Goal: Go to known website: Access a specific website the user already knows

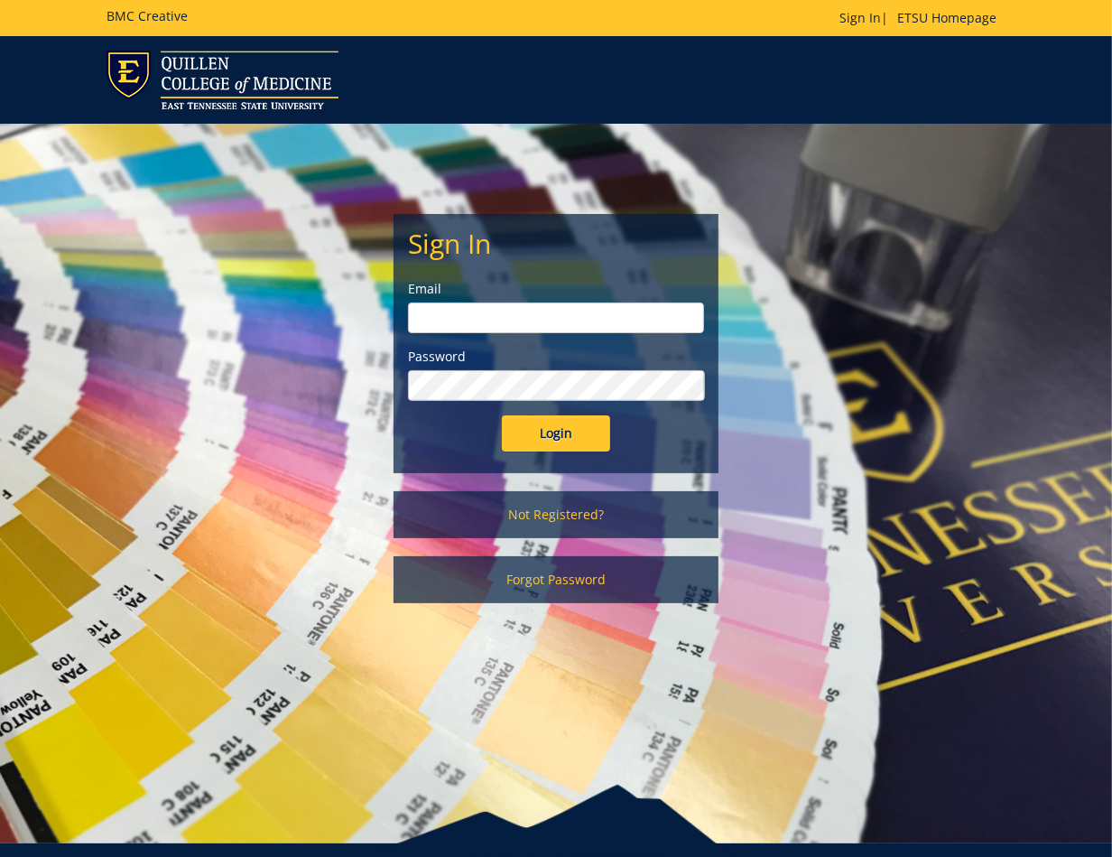
type input "[EMAIL_ADDRESS][DOMAIN_NAME]"
click at [549, 435] on input "Login" at bounding box center [556, 433] width 108 height 36
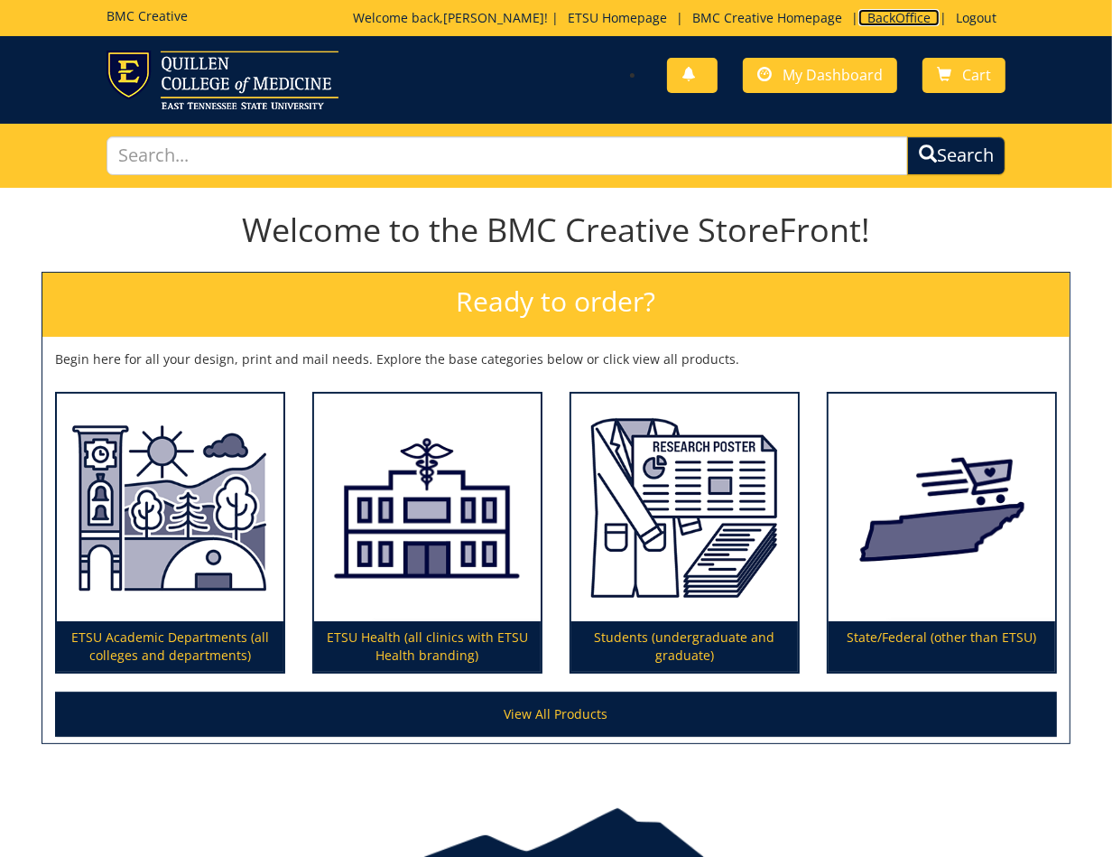
click at [894, 14] on link "BackOffice" at bounding box center [898, 17] width 81 height 17
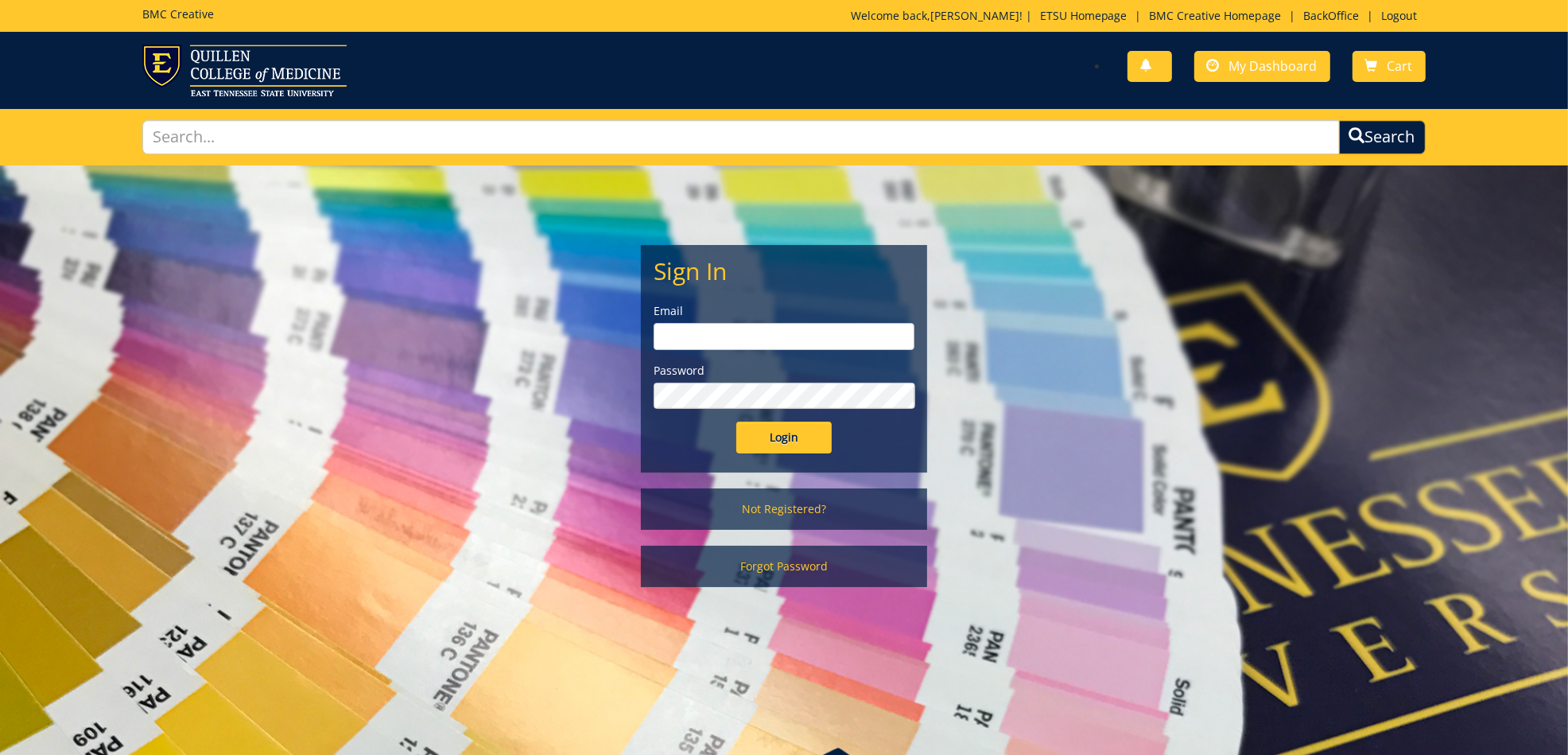
type input "[EMAIL_ADDRESS][DOMAIN_NAME]"
click at [773, 442] on input "Login" at bounding box center [784, 437] width 95 height 32
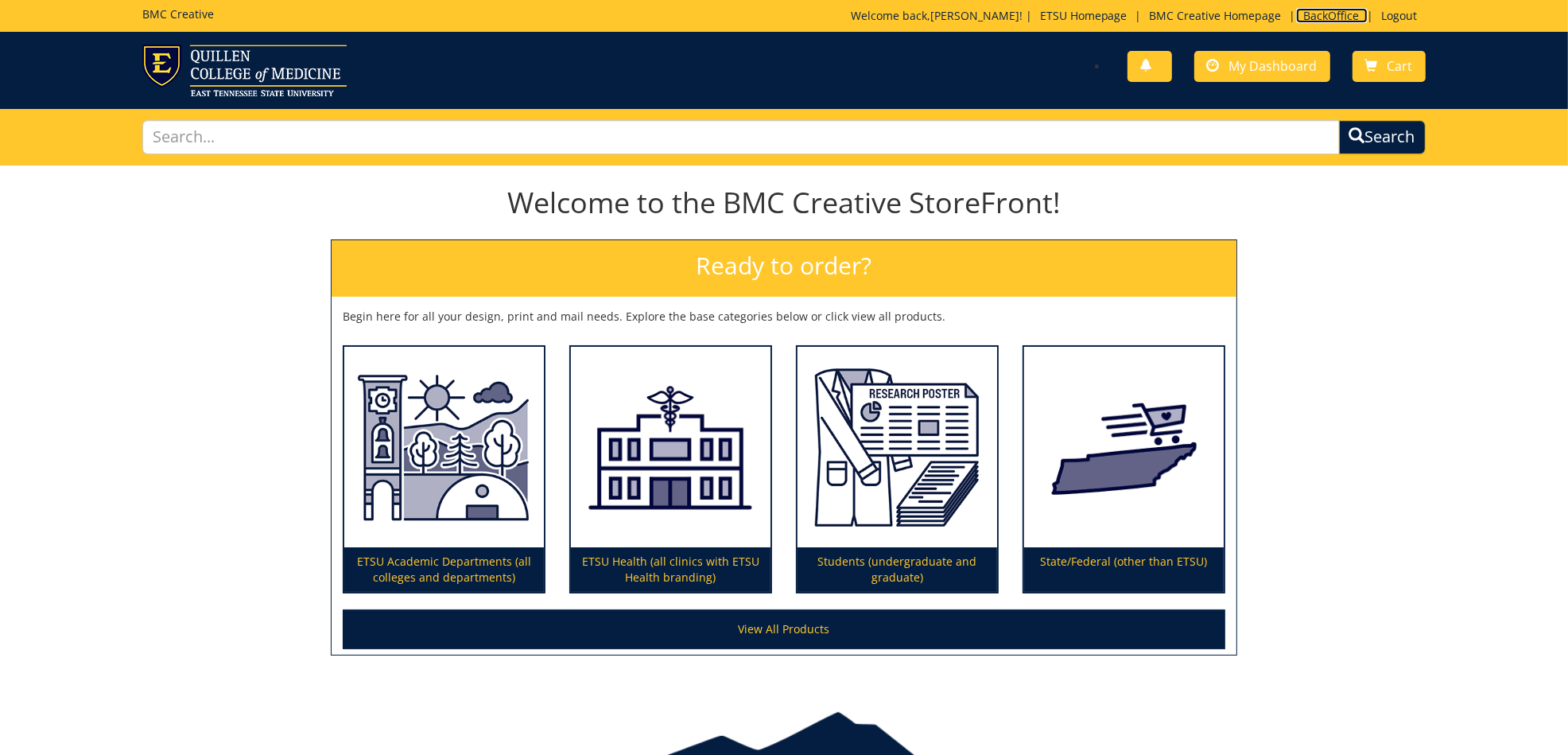
click at [1328, 14] on link "BackOffice" at bounding box center [1331, 15] width 71 height 15
